Goal: Transaction & Acquisition: Purchase product/service

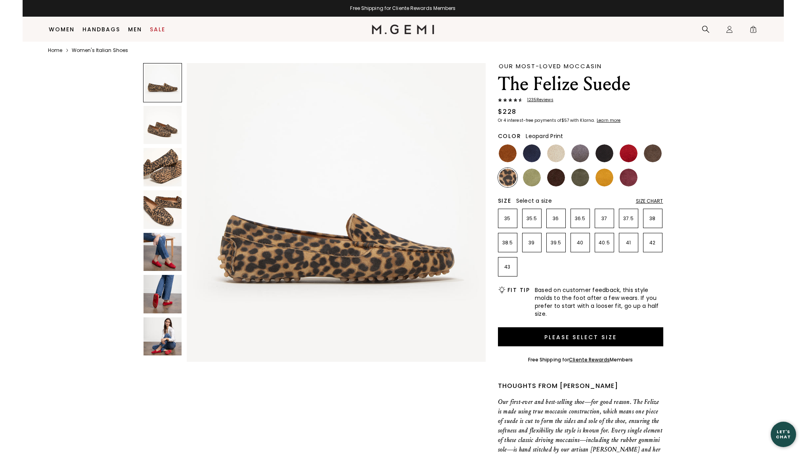
scroll to position [29, 0]
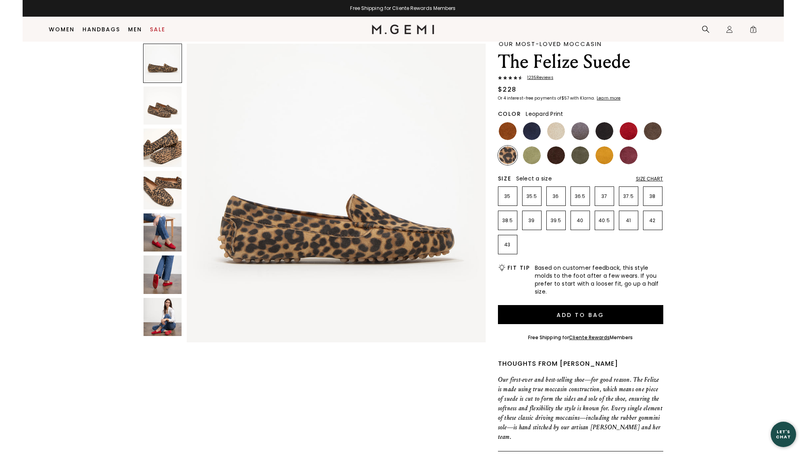
click at [659, 178] on div "Size Chart" at bounding box center [649, 179] width 27 height 6
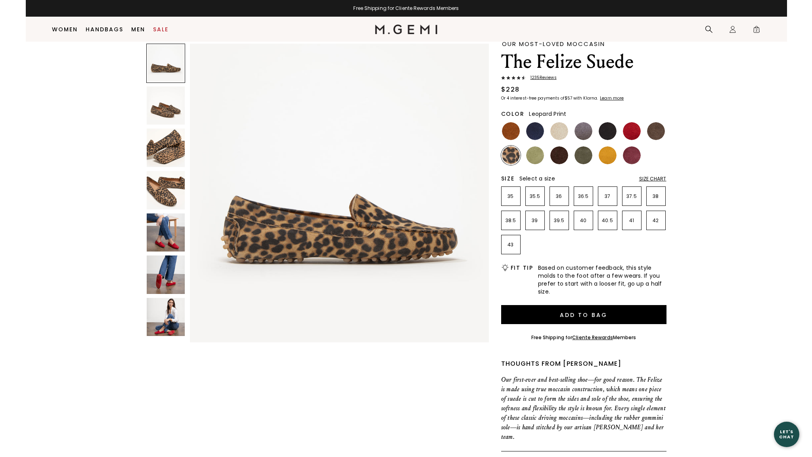
scroll to position [0, 0]
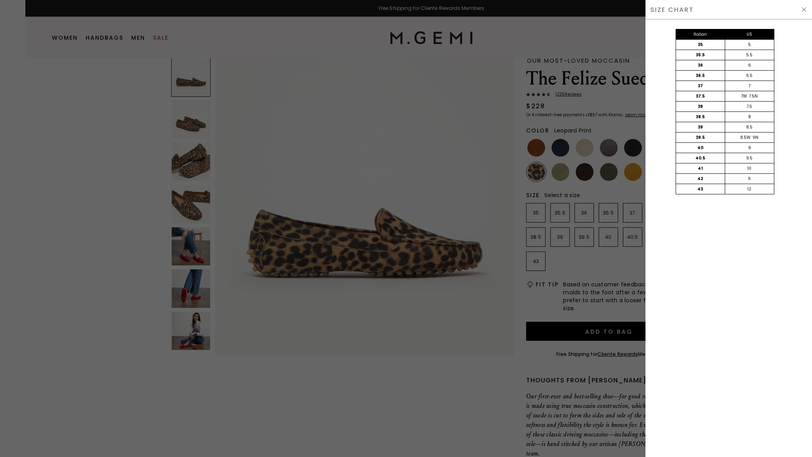
click at [803, 8] on img at bounding box center [804, 9] width 6 height 6
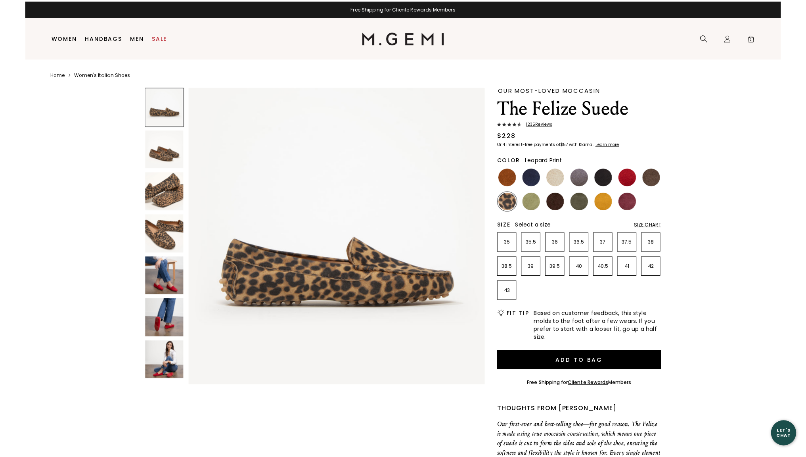
scroll to position [29, 0]
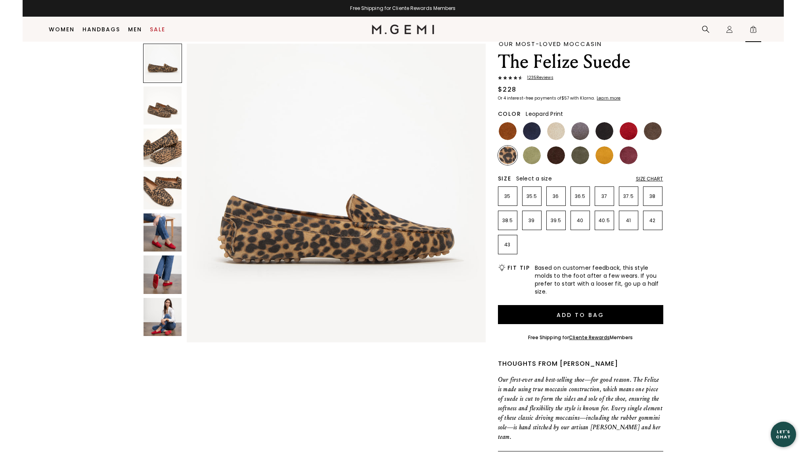
click at [754, 32] on span "2" at bounding box center [753, 31] width 8 height 8
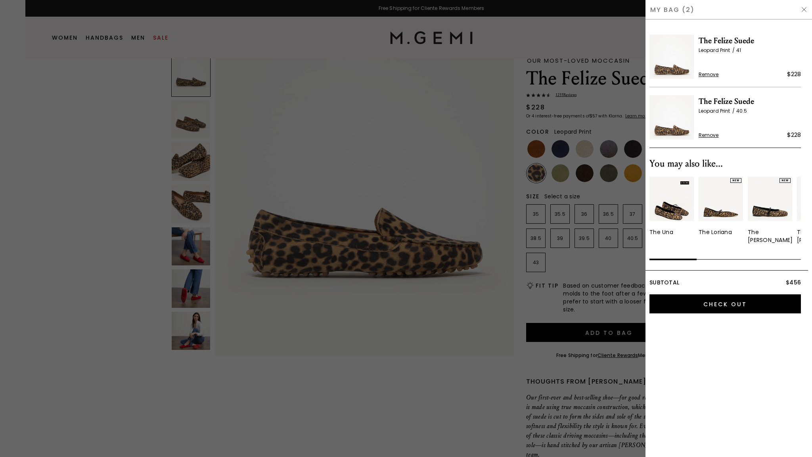
scroll to position [0, 0]
click at [714, 73] on span "Remove" at bounding box center [709, 74] width 20 height 6
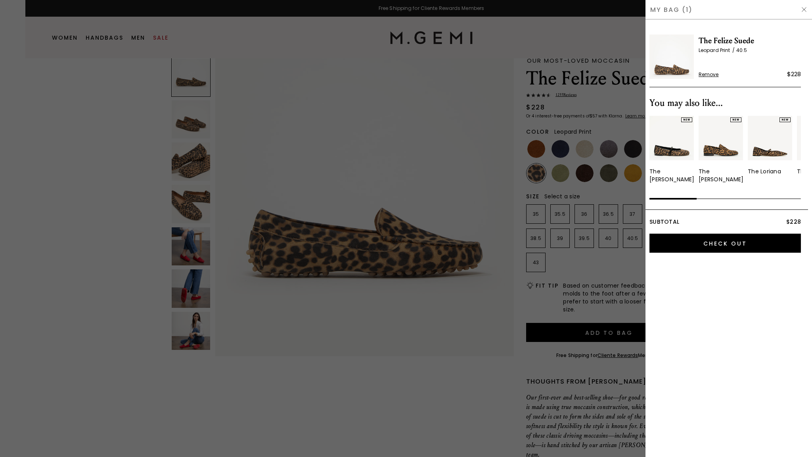
click at [614, 256] on div at bounding box center [406, 228] width 812 height 457
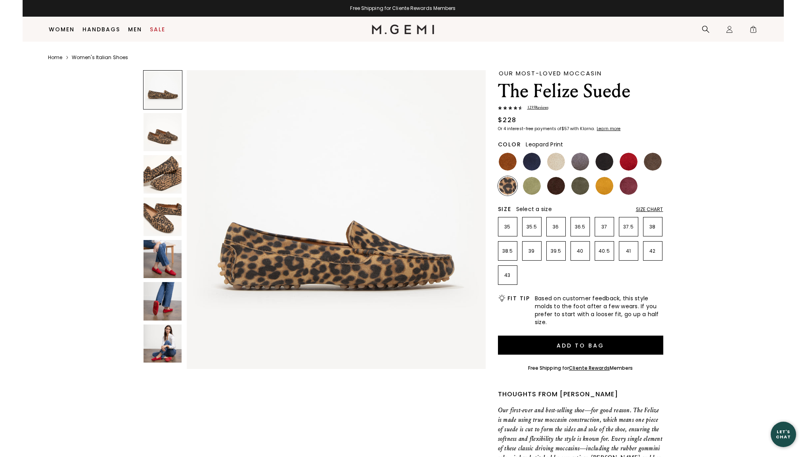
scroll to position [29, 0]
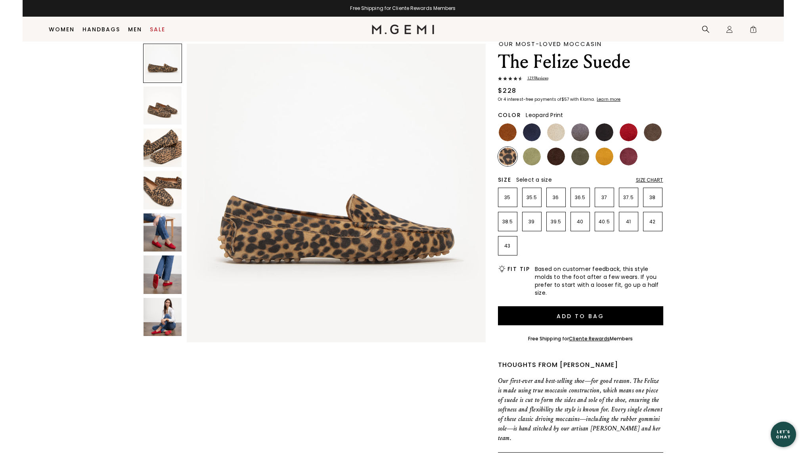
click at [649, 182] on div "Size Chart" at bounding box center [649, 180] width 27 height 6
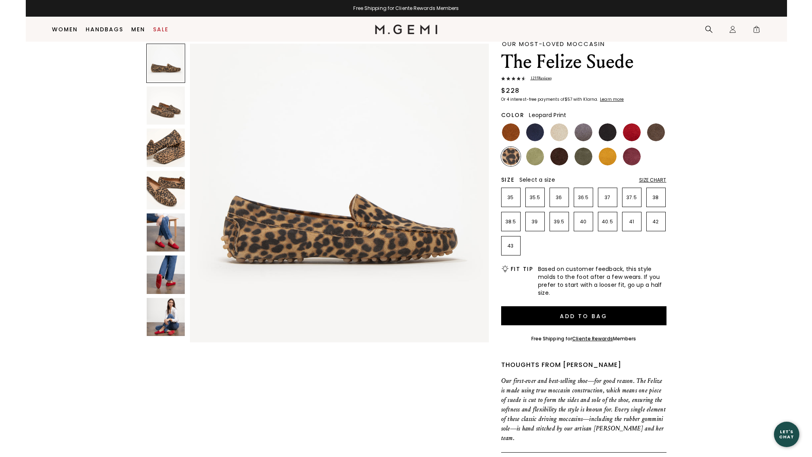
scroll to position [0, 0]
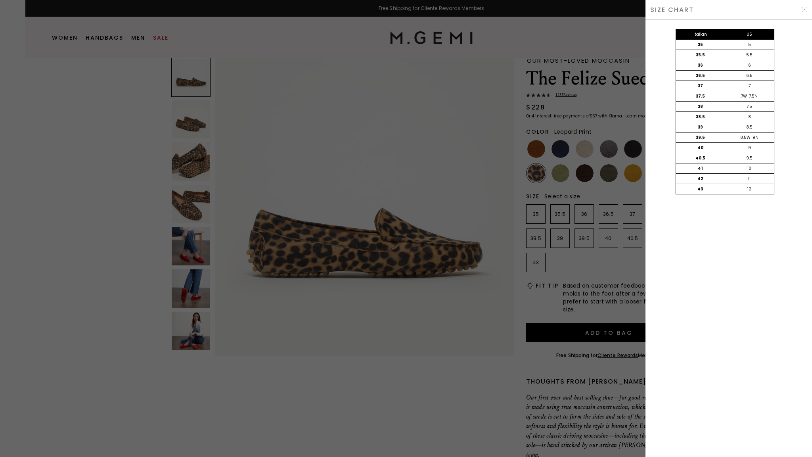
click at [801, 6] on img at bounding box center [804, 9] width 6 height 6
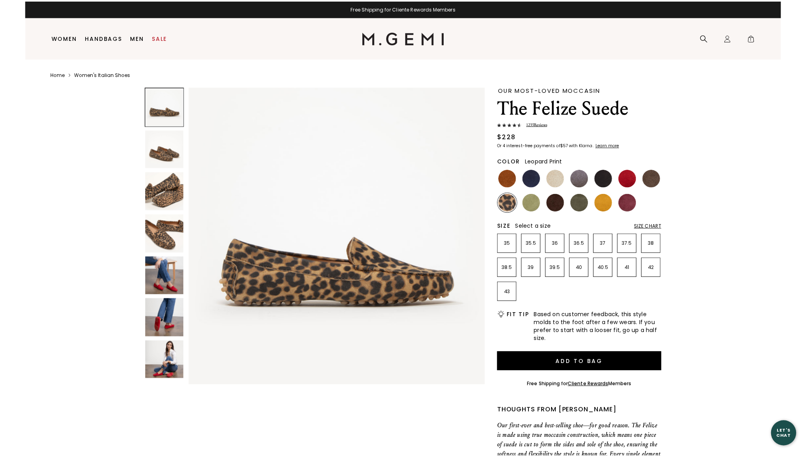
scroll to position [29, 0]
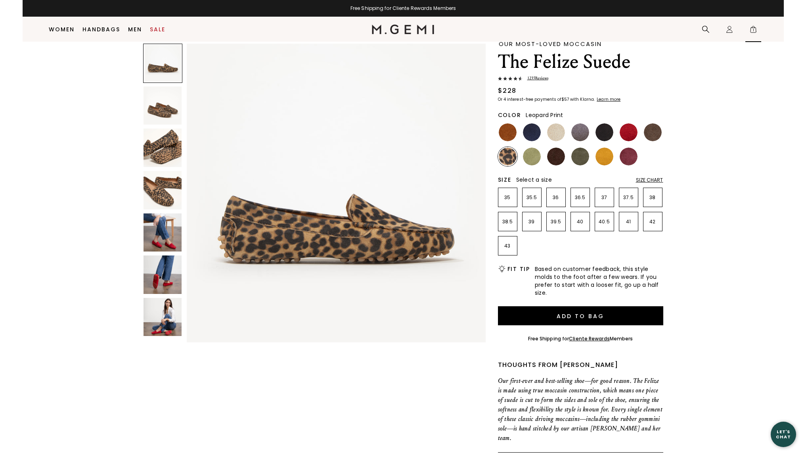
click at [754, 31] on span "1" at bounding box center [753, 31] width 8 height 8
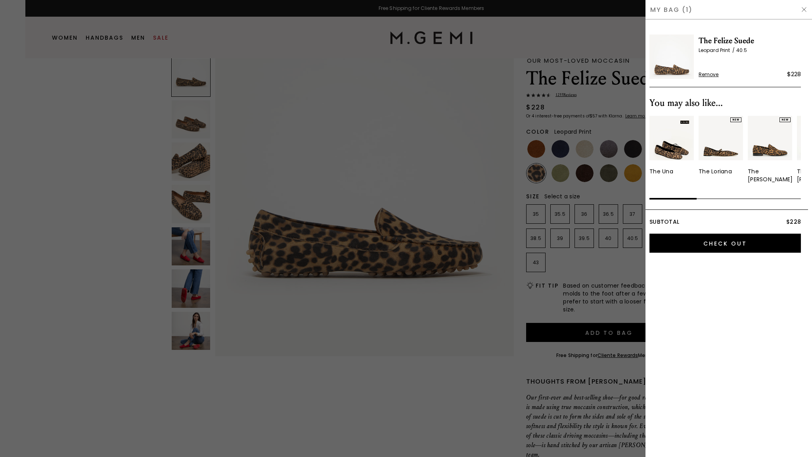
scroll to position [0, 0]
click at [804, 8] on img at bounding box center [804, 9] width 6 height 6
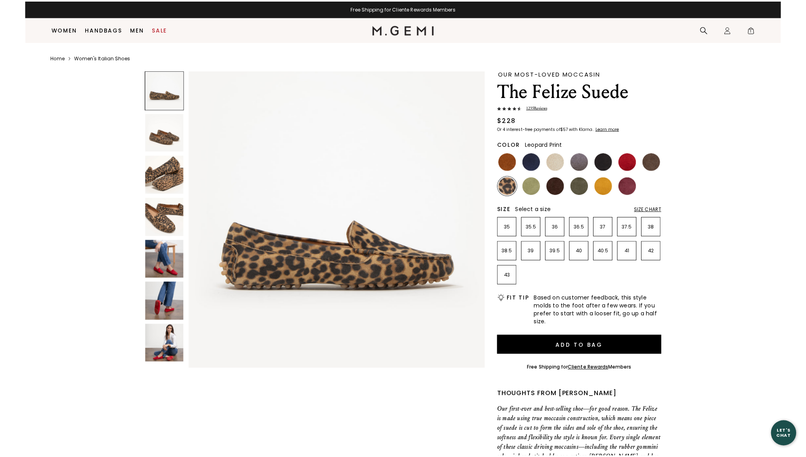
scroll to position [29, 0]
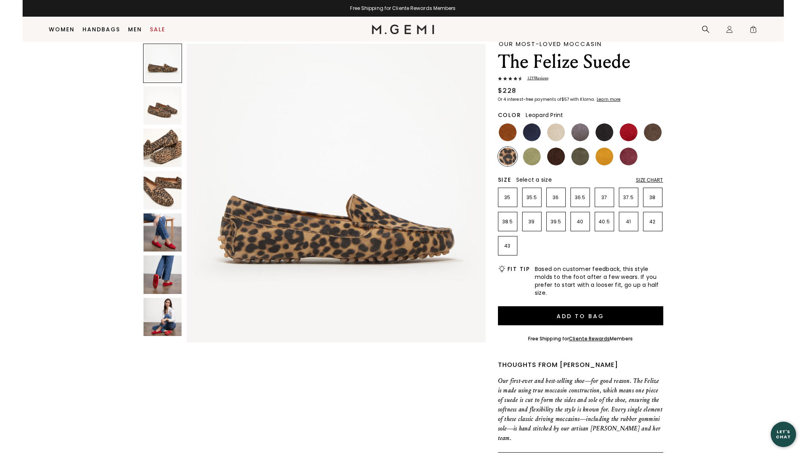
click at [531, 77] on span "1235 Review s" at bounding box center [536, 78] width 26 height 6
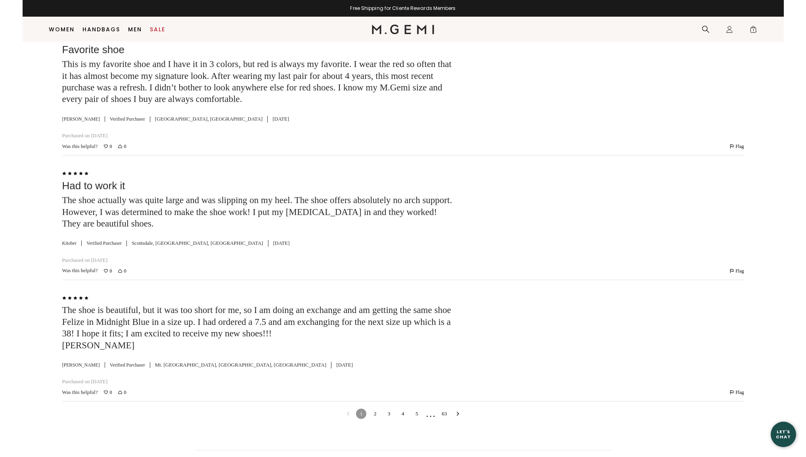
scroll to position [2271, 0]
click at [459, 410] on icon "Go to next reviews" at bounding box center [458, 412] width 4 height 4
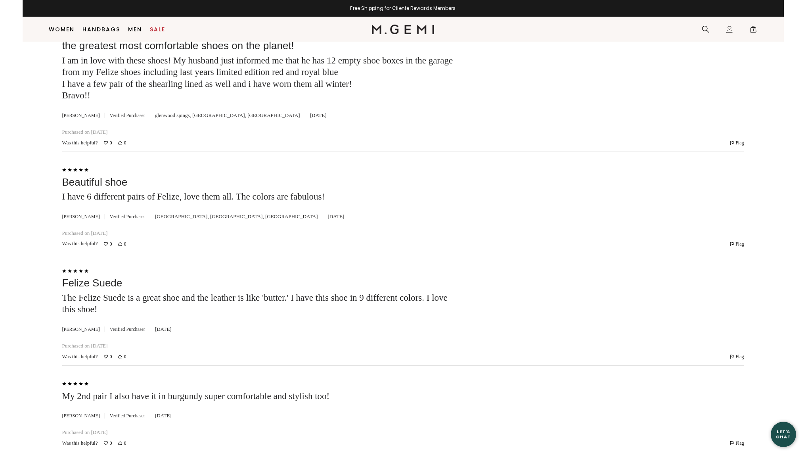
scroll to position [3388, 0]
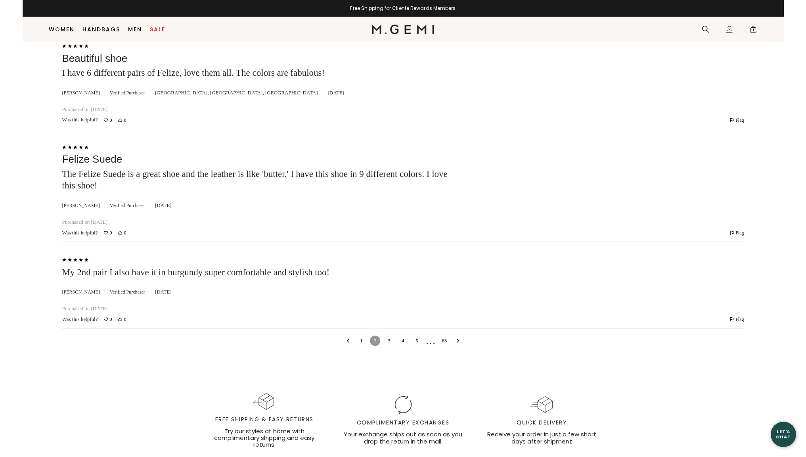
click at [458, 339] on icon "Go to next reviews" at bounding box center [458, 341] width 4 height 4
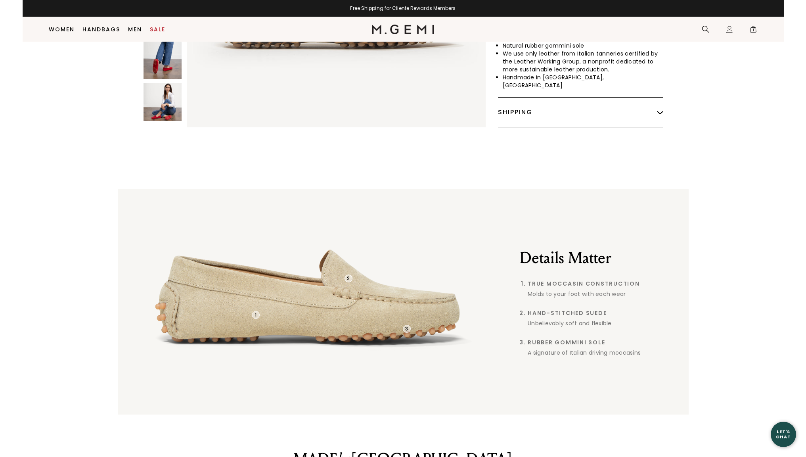
scroll to position [0, 0]
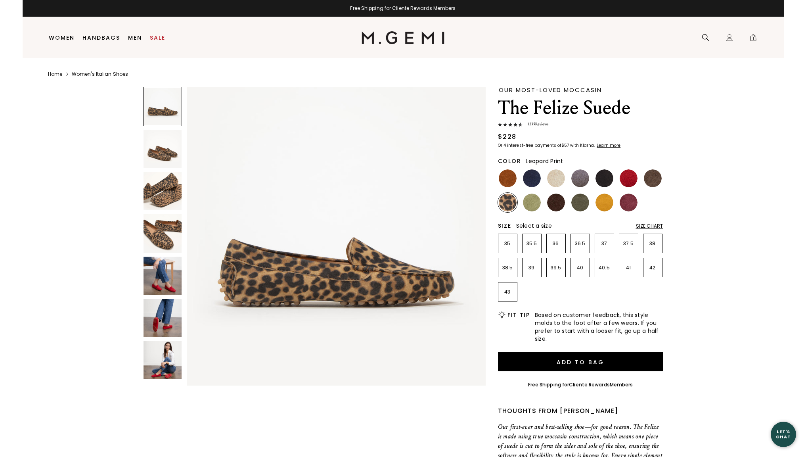
click at [646, 226] on div "Size Chart" at bounding box center [649, 226] width 27 height 6
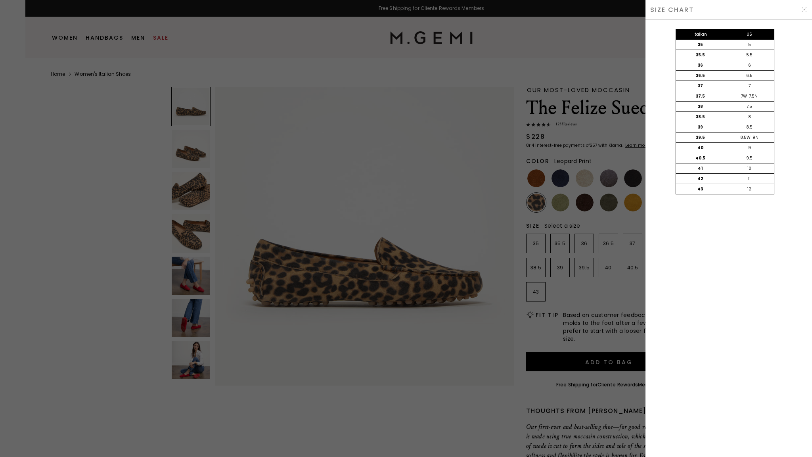
click at [800, 9] on div "SIZE CHART" at bounding box center [728, 9] width 167 height 19
click at [803, 10] on img at bounding box center [804, 9] width 6 height 6
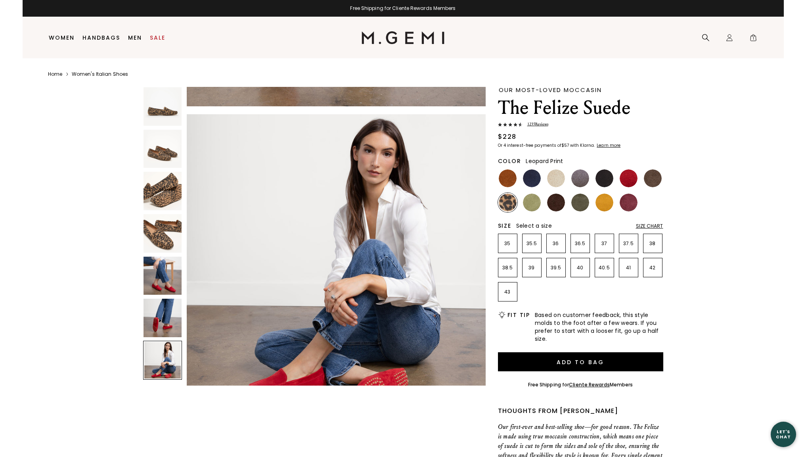
click at [644, 226] on div "Size Chart" at bounding box center [649, 226] width 27 height 6
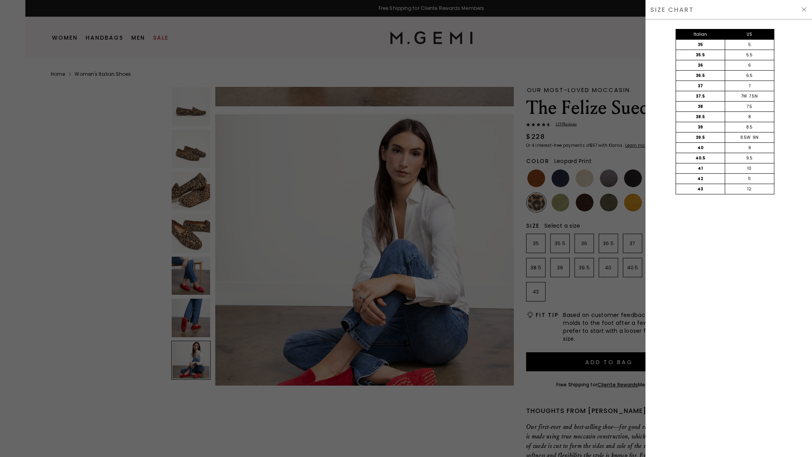
click at [806, 9] on img at bounding box center [804, 9] width 6 height 6
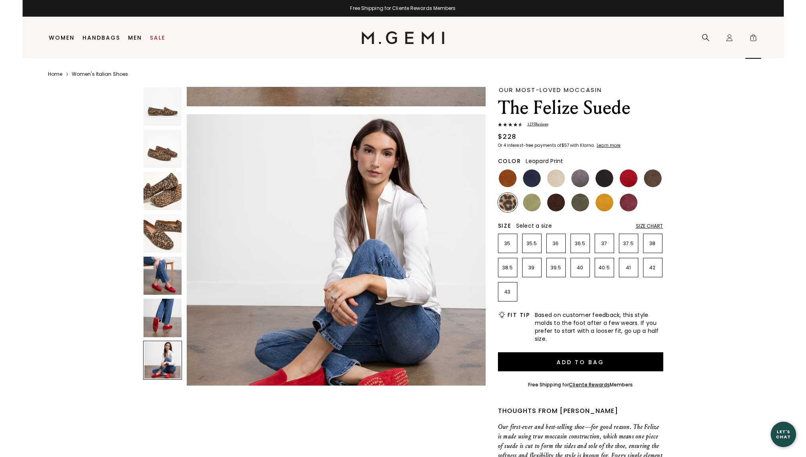
click at [754, 38] on span "1" at bounding box center [753, 39] width 8 height 8
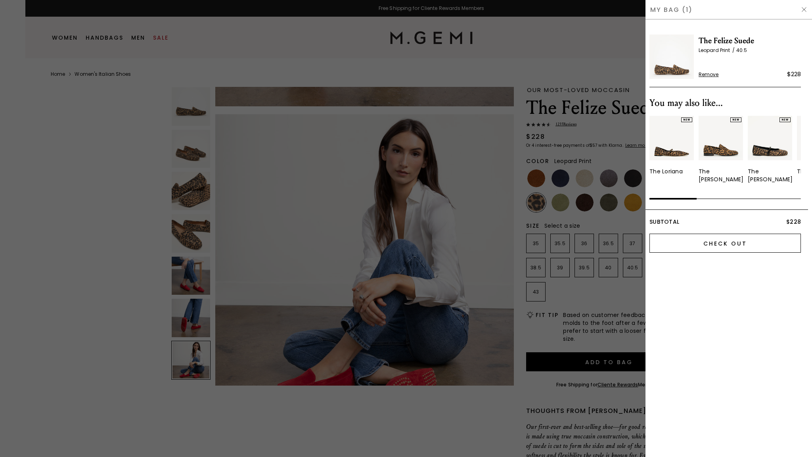
click at [699, 246] on input "Check Out" at bounding box center [724, 243] width 151 height 19
